Goal: Check status: Check status

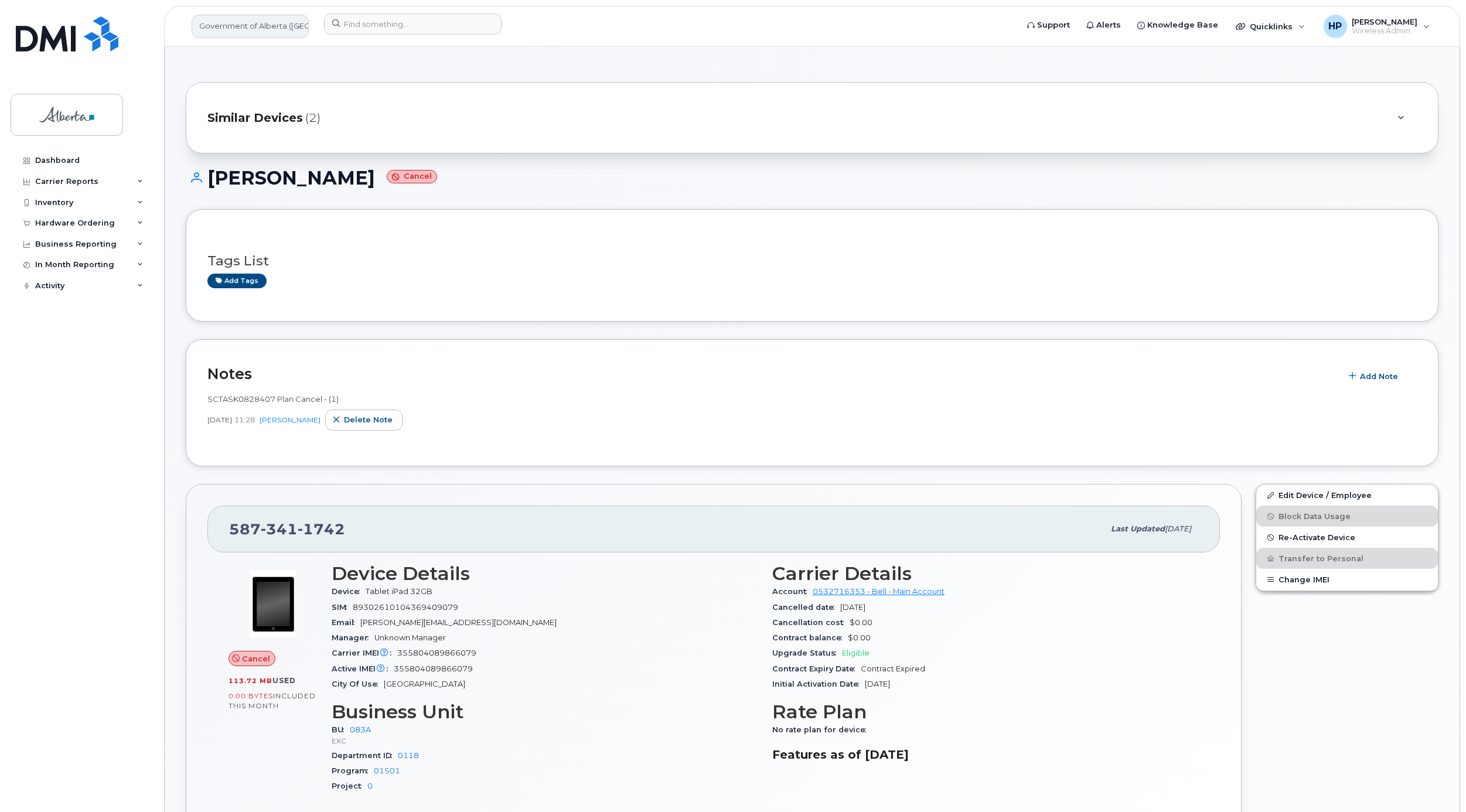
click at [241, 34] on link "Government of Alberta ([GEOGRAPHIC_DATA])" at bounding box center [250, 26] width 117 height 24
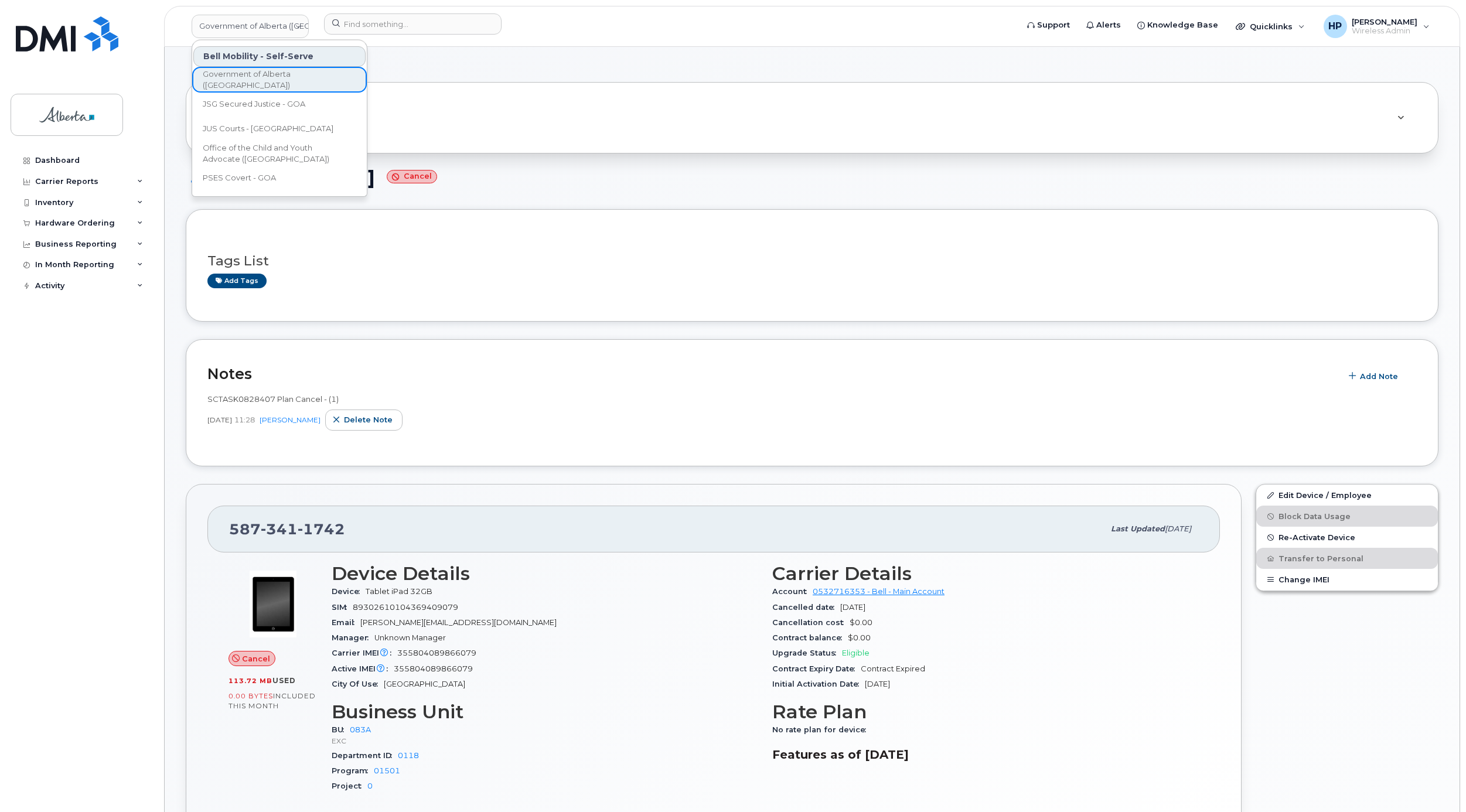
scroll to position [24, 0]
click at [501, 111] on div "Similar Devices (2)" at bounding box center [795, 118] width 1176 height 28
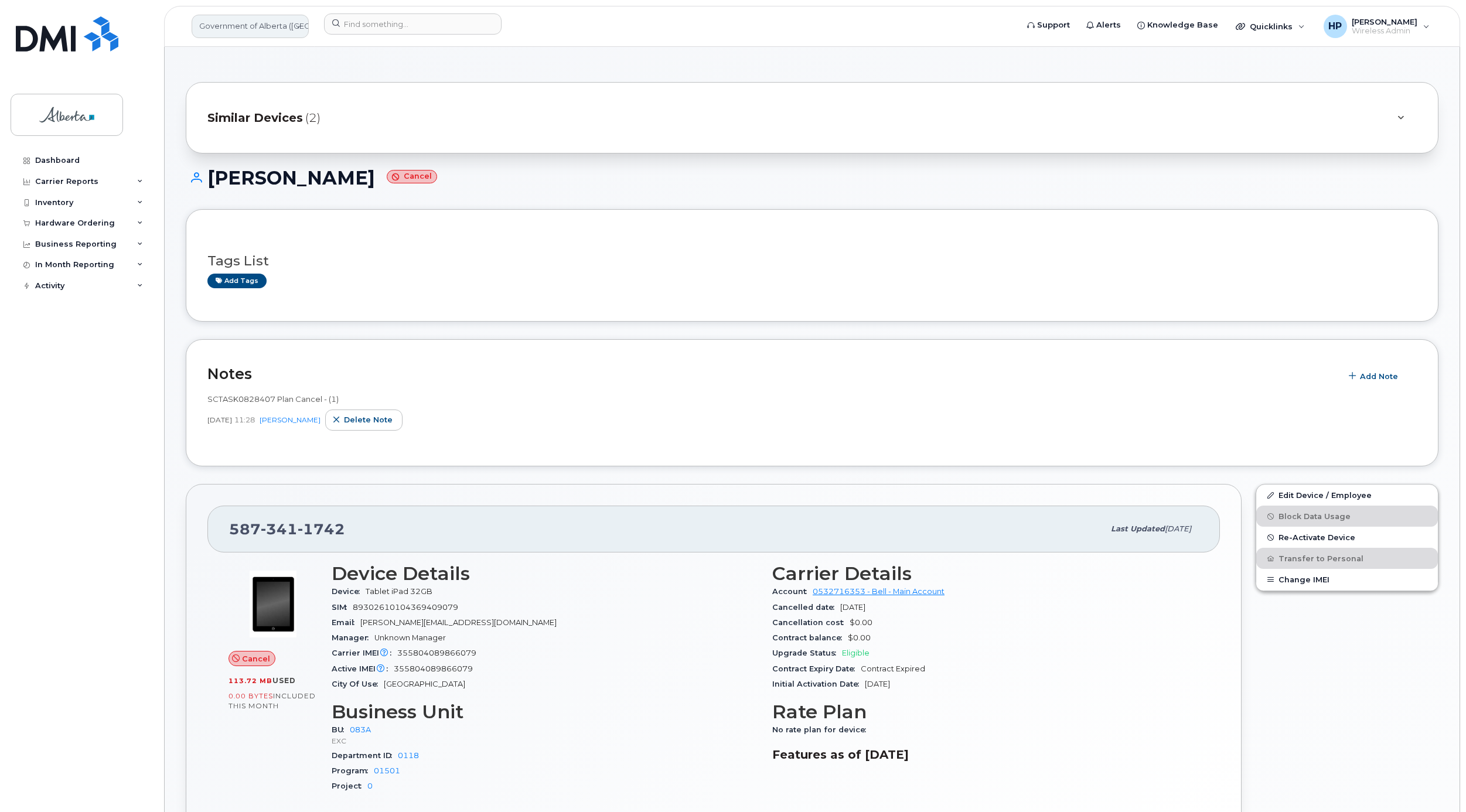
click at [280, 20] on link "Government of Alberta ([GEOGRAPHIC_DATA])" at bounding box center [250, 26] width 117 height 24
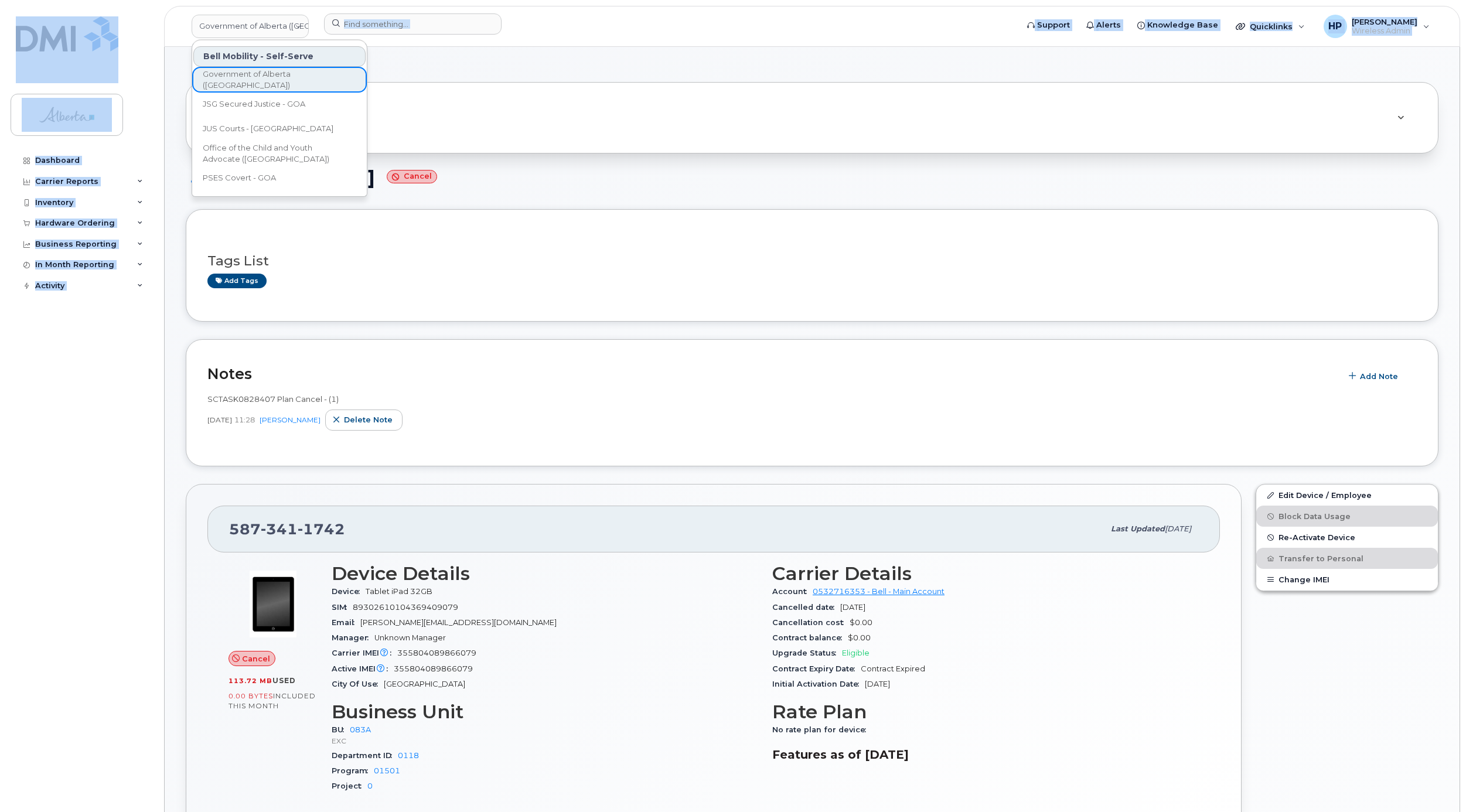
drag, startPoint x: 368, startPoint y: 131, endPoint x: 362, endPoint y: 192, distance: 61.3
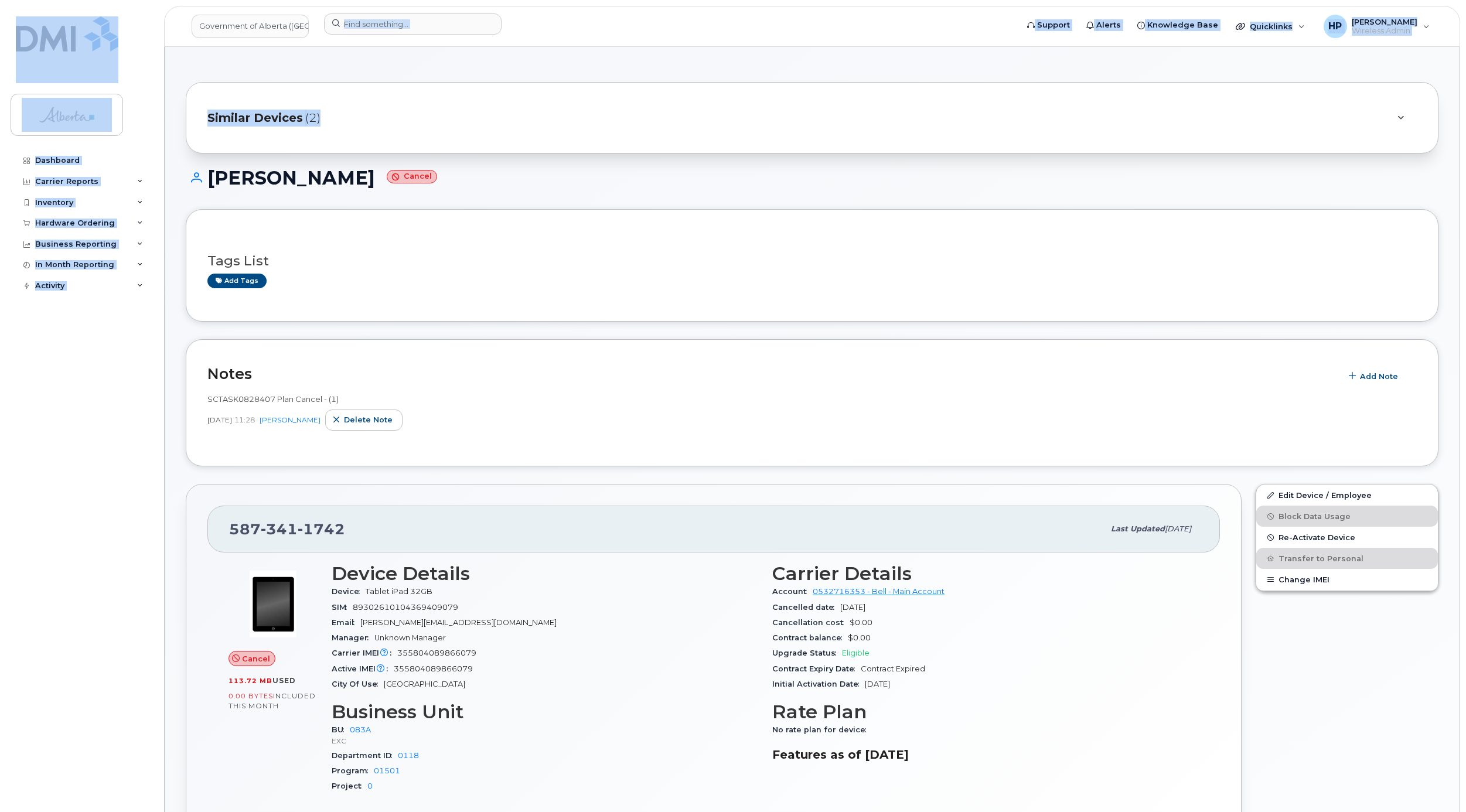
drag, startPoint x: 362, startPoint y: 192, endPoint x: 598, endPoint y: 93, distance: 255.9
click at [598, 93] on div "Similar Devices (2)" at bounding box center [812, 118] width 1253 height 72
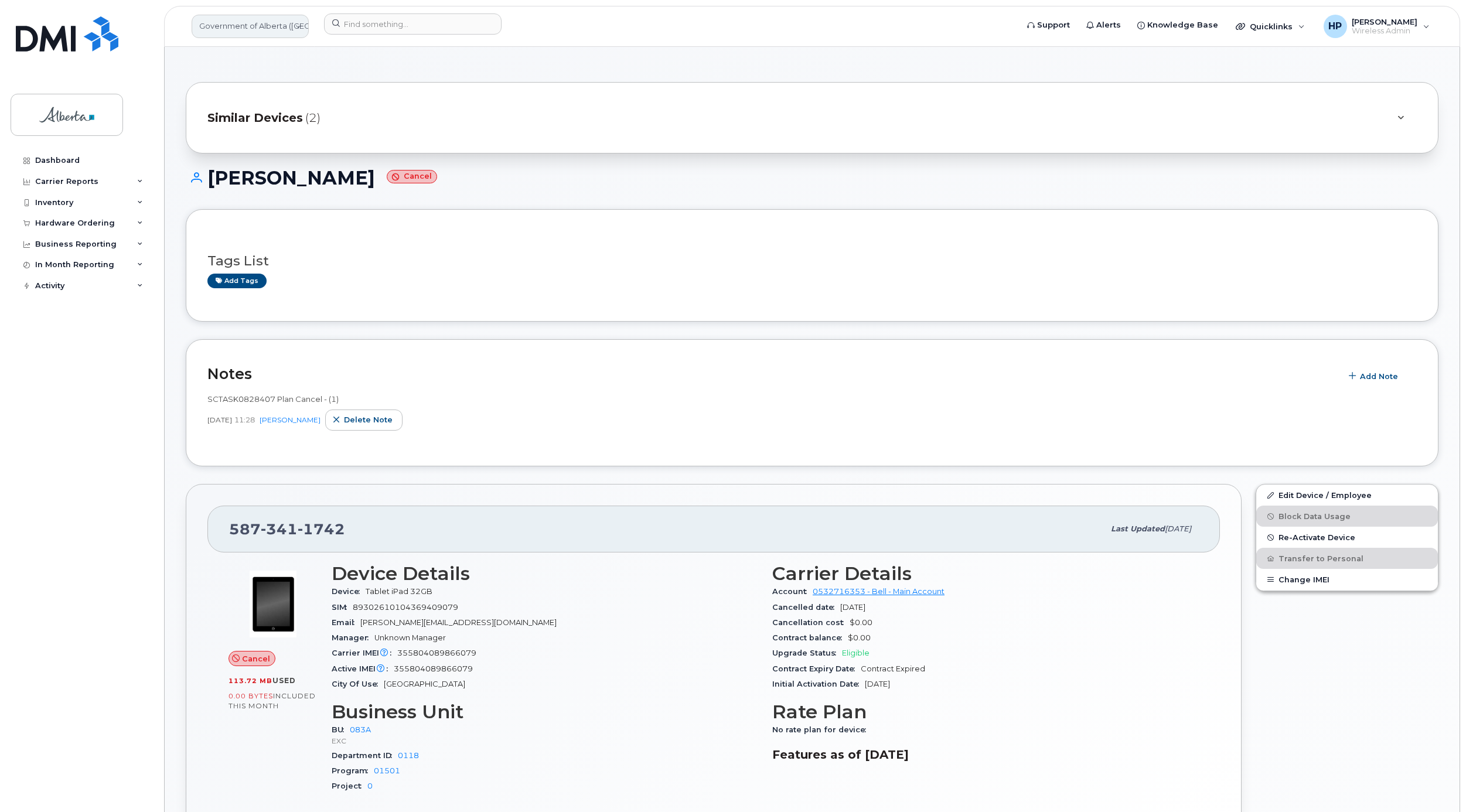
click at [272, 28] on link "Government of Alberta ([GEOGRAPHIC_DATA])" at bounding box center [250, 26] width 117 height 24
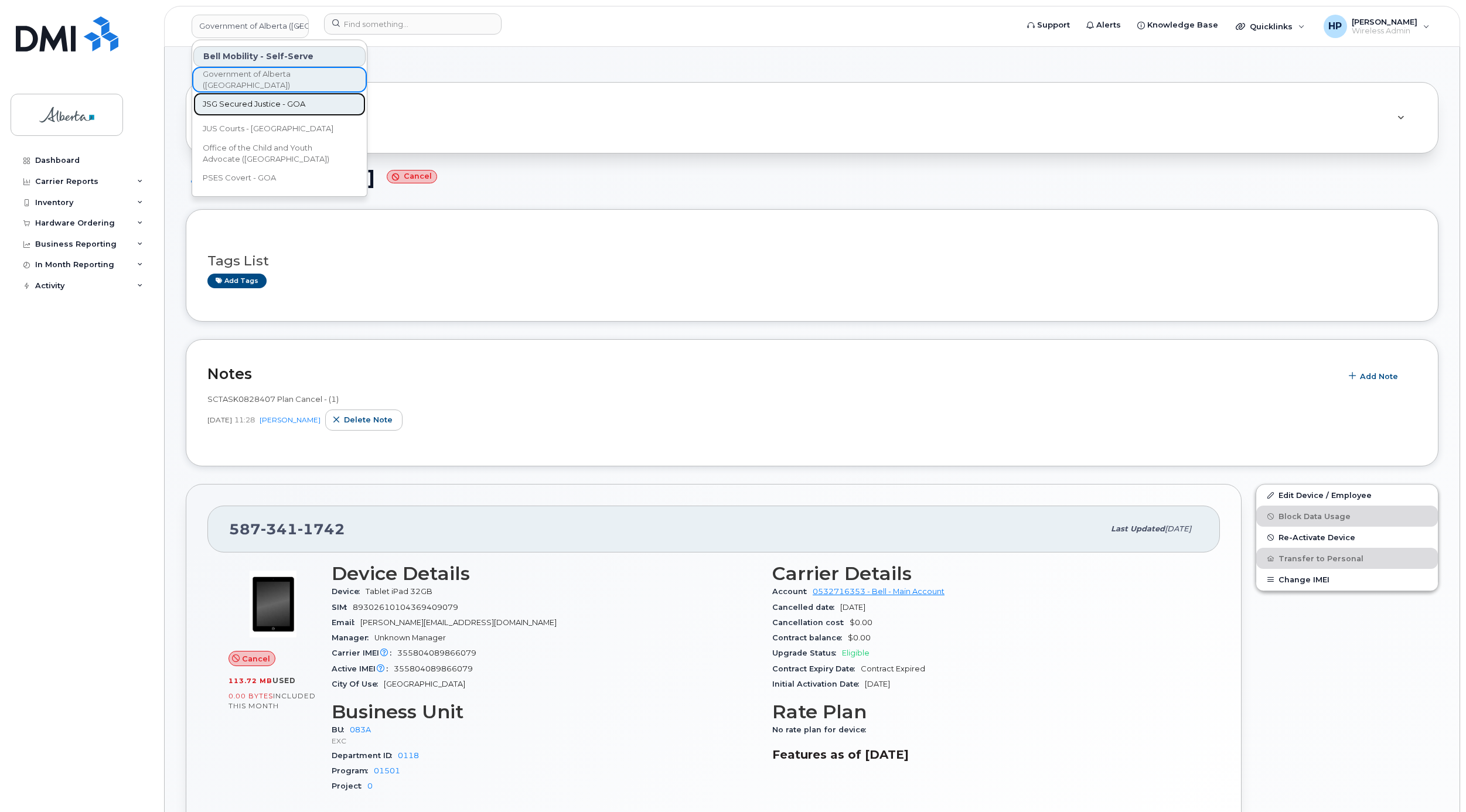
click at [299, 97] on link "JSG Secured Justice - GOA" at bounding box center [279, 104] width 172 height 24
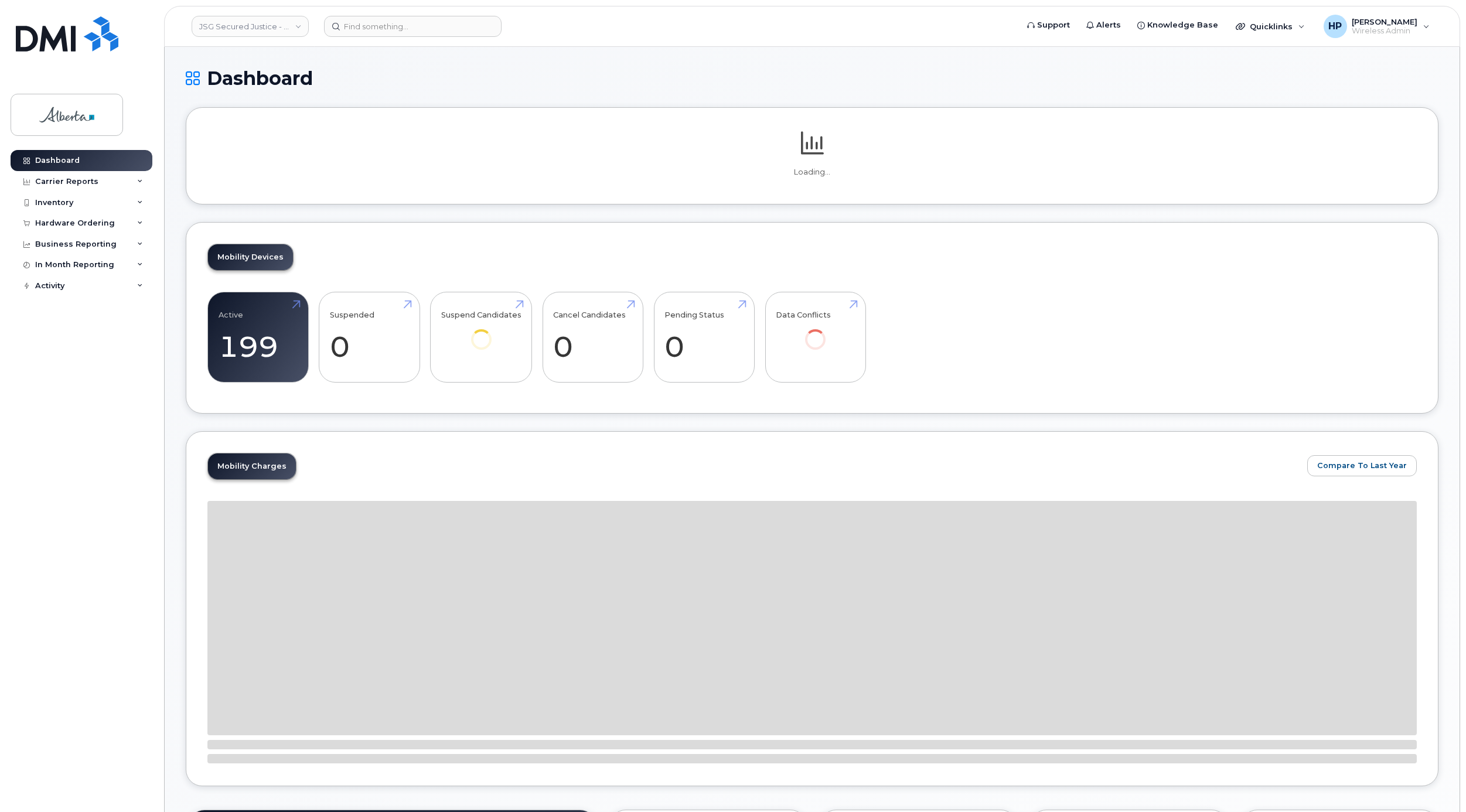
click at [292, 27] on link "JSG Secured Justice - GOA" at bounding box center [250, 26] width 117 height 21
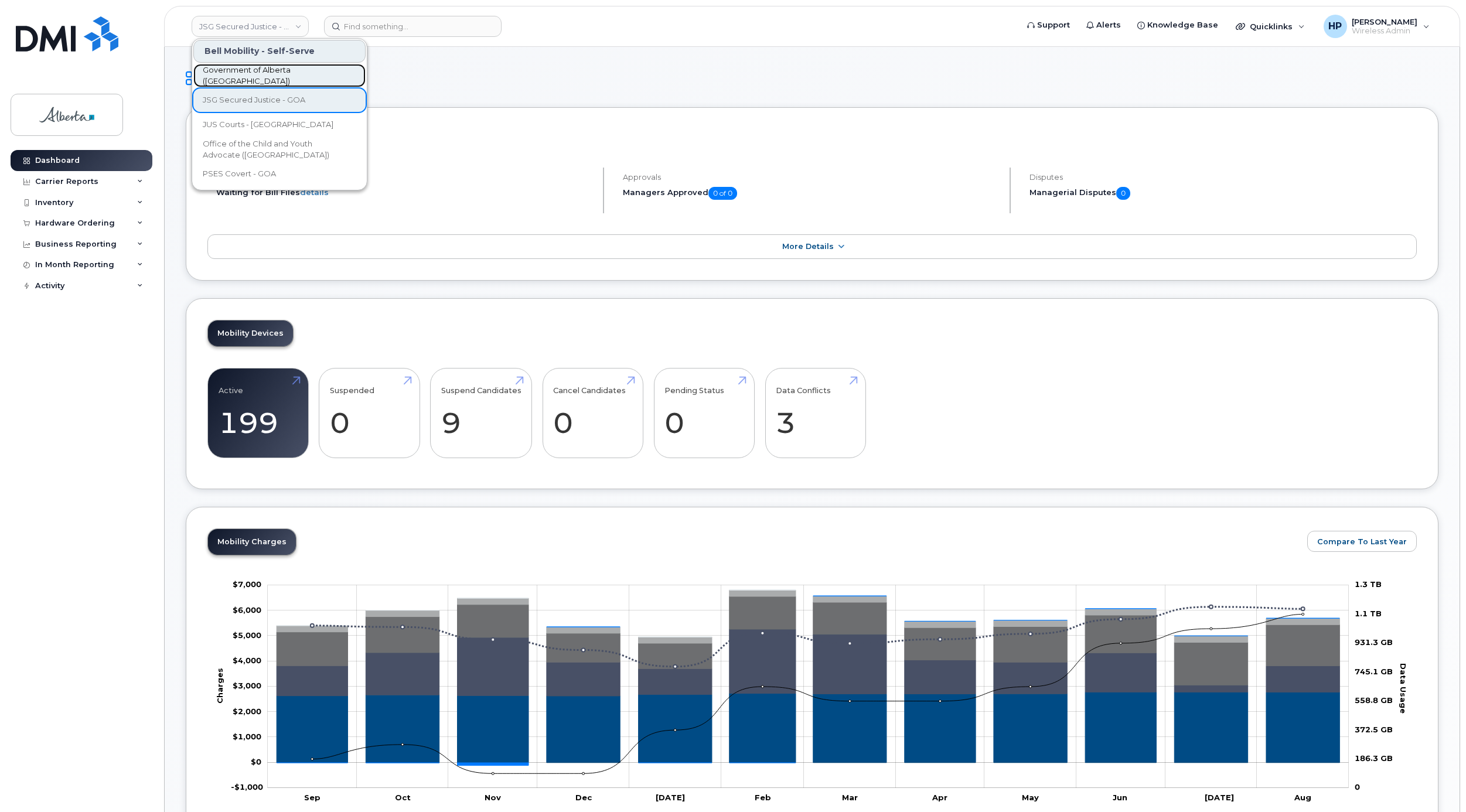
click at [260, 77] on span "Government of Alberta ([GEOGRAPHIC_DATA])" at bounding box center [270, 76] width 135 height 23
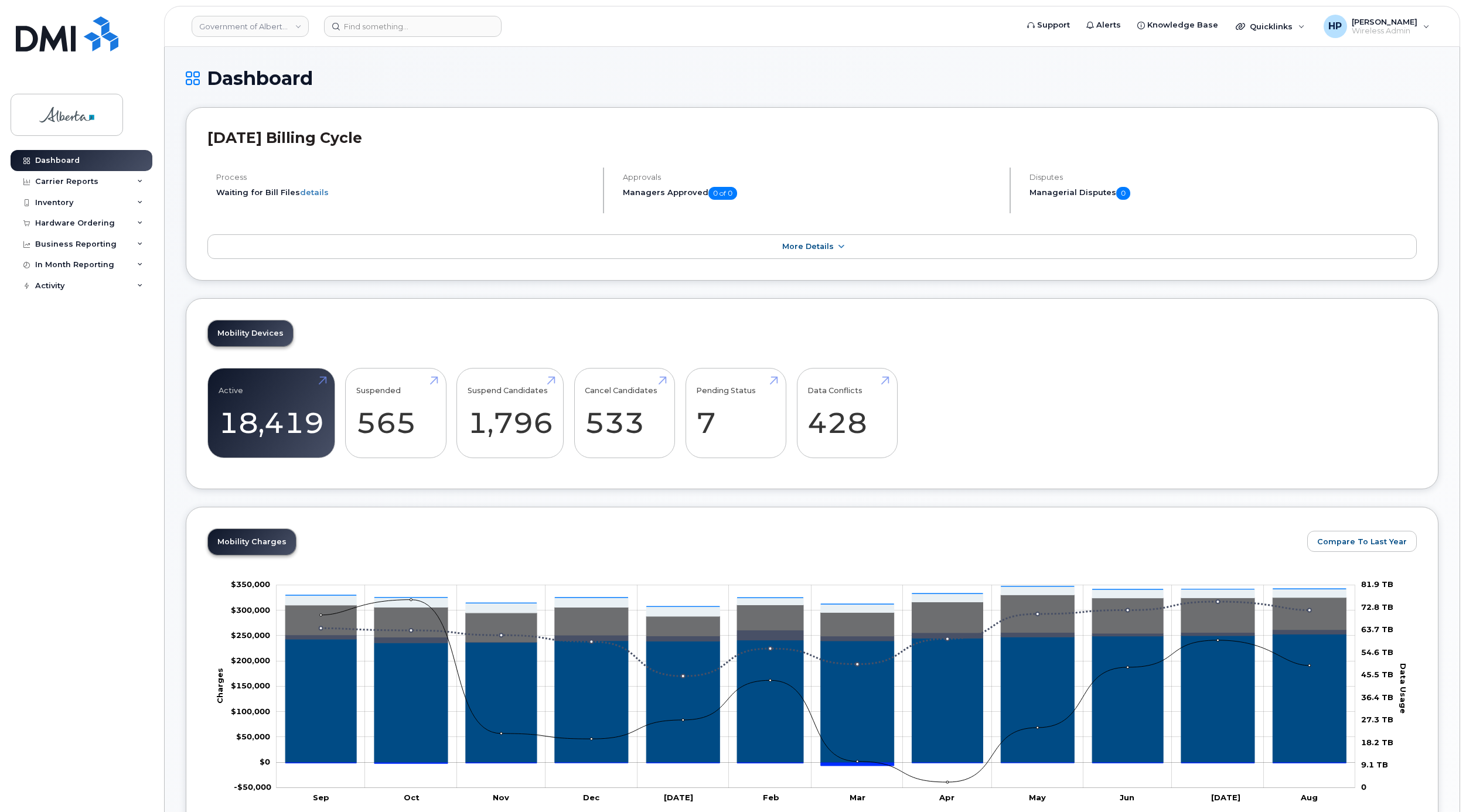
click at [510, 189] on li "Waiting for Bill Files details" at bounding box center [404, 192] width 377 height 11
click at [267, 21] on link "Government of Alberta ([GEOGRAPHIC_DATA])" at bounding box center [250, 26] width 117 height 21
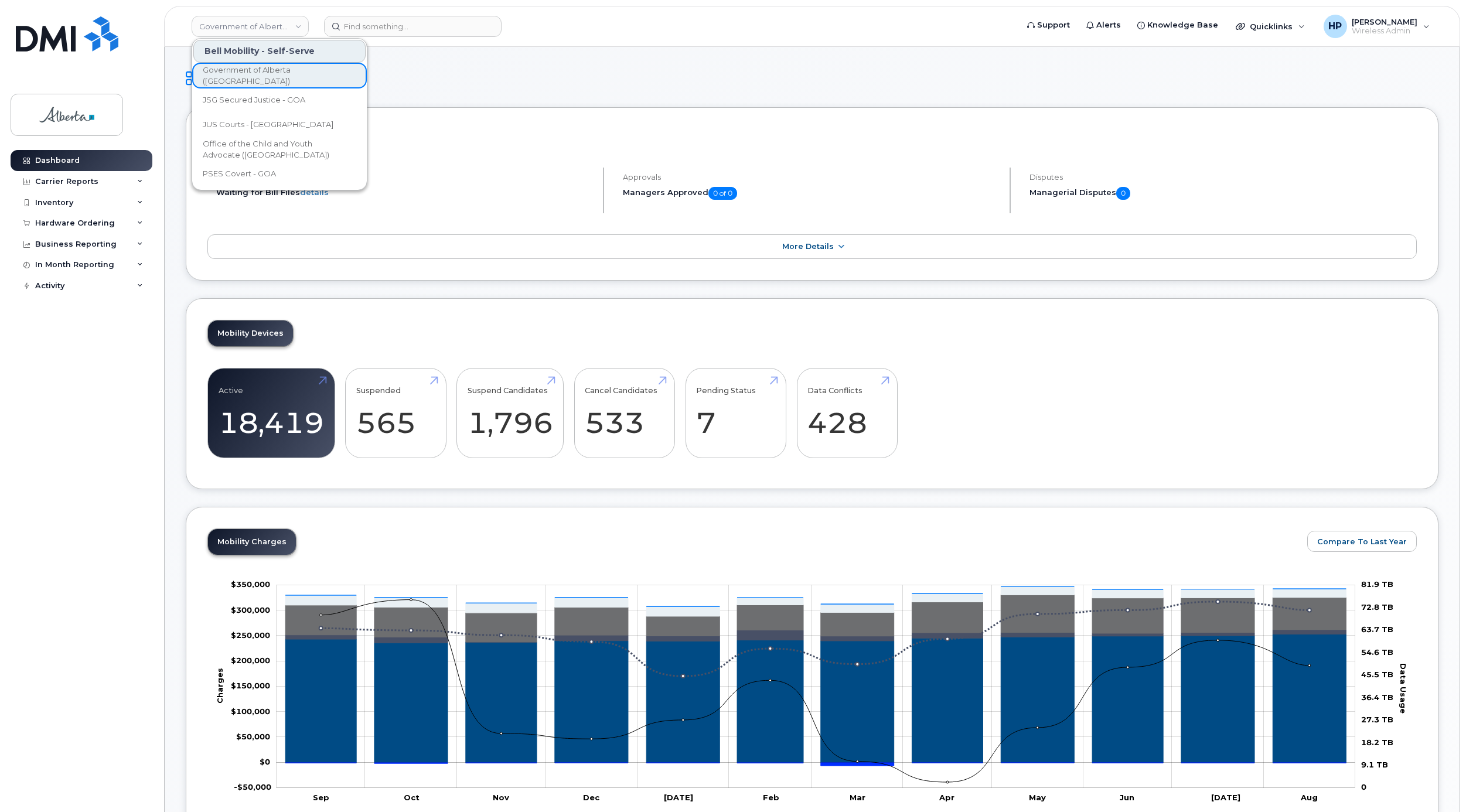
click at [819, 77] on h1 "Dashboard" at bounding box center [812, 78] width 1253 height 20
